Goal: Manage account settings

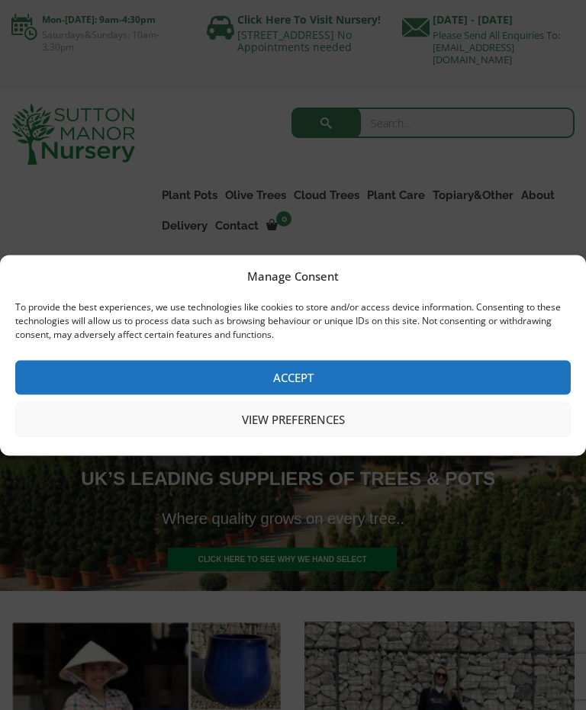
click at [368, 421] on button "View preferences" at bounding box center [292, 419] width 555 height 34
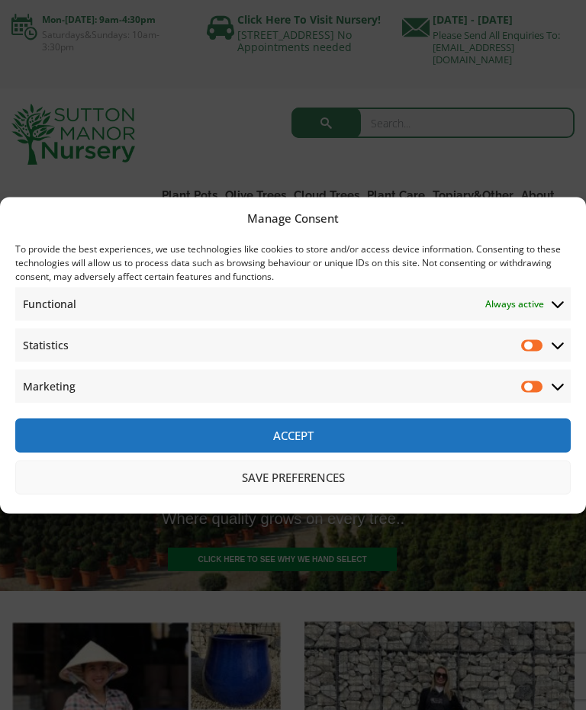
click at [536, 350] on input "Statistics" at bounding box center [532, 344] width 23 height 15
checkbox input "true"
click at [536, 391] on input "Marketing" at bounding box center [532, 385] width 23 height 15
checkbox input "true"
click at [539, 351] on input "Statistics" at bounding box center [532, 344] width 23 height 15
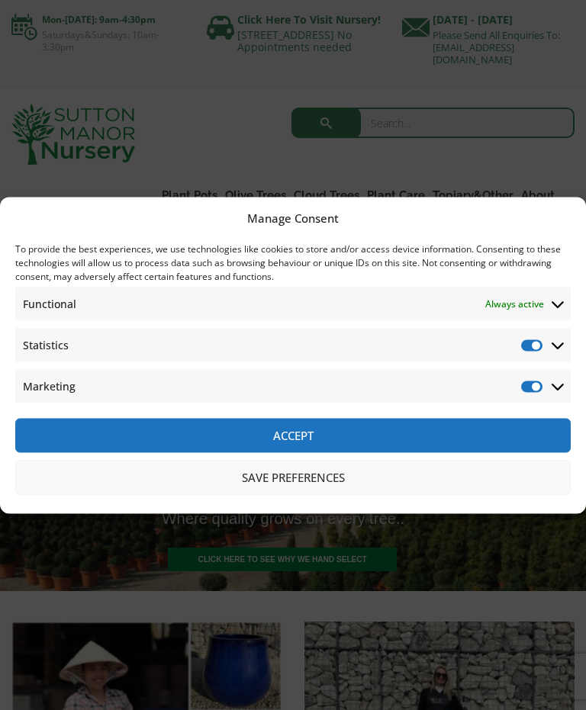
checkbox input "false"
click at [535, 387] on input "Marketing" at bounding box center [532, 385] width 23 height 15
checkbox input "false"
click at [335, 484] on button "Save preferences" at bounding box center [292, 477] width 555 height 34
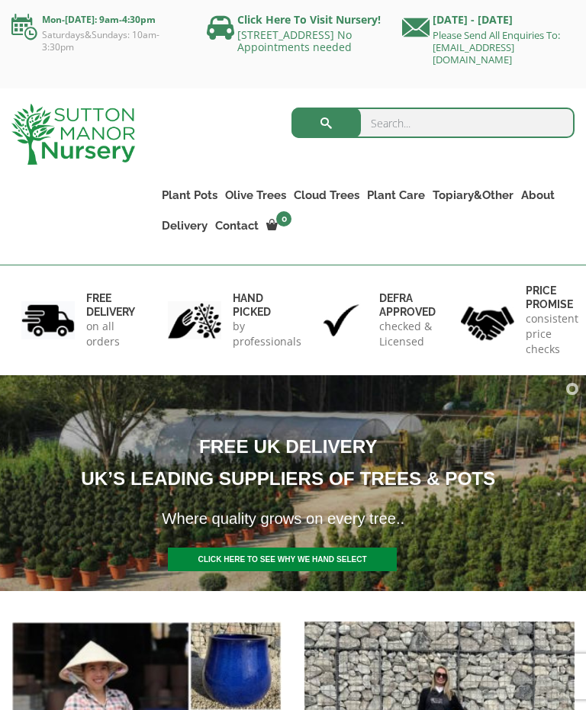
click at [399, 127] on input "search" at bounding box center [432, 123] width 283 height 31
type input "Cafe"
click at [330, 126] on button "submit" at bounding box center [325, 123] width 69 height 31
